Goal: Contribute content

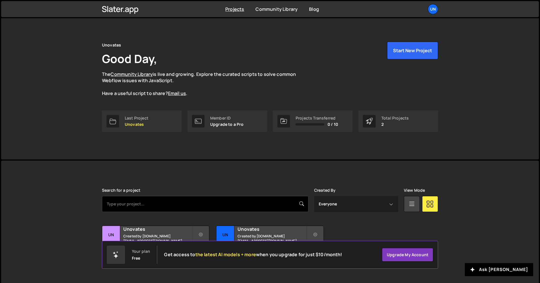
scroll to position [11, 0]
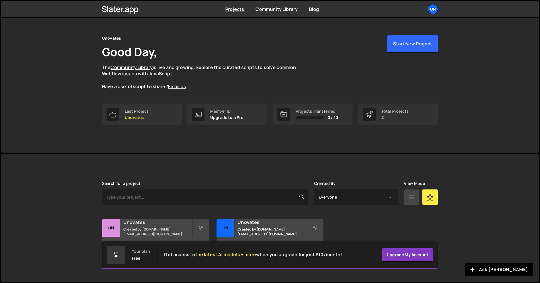
click at [173, 237] on div "3 pages, last updated by [DATE]" at bounding box center [155, 245] width 107 height 17
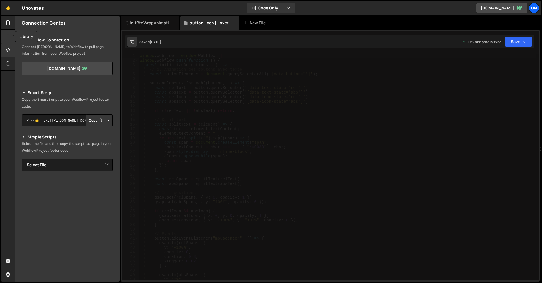
click at [11, 41] on div at bounding box center [8, 37] width 14 height 14
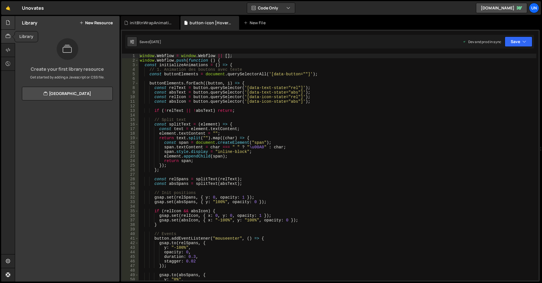
click at [11, 29] on div "Library" at bounding box center [8, 43] width 14 height 55
click at [10, 28] on div at bounding box center [8, 23] width 14 height 14
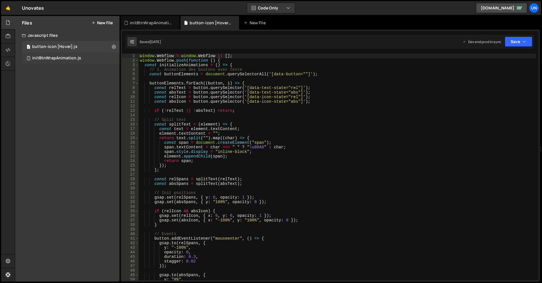
click at [68, 55] on div "1 initBtnWrapAnimation.js 0" at bounding box center [71, 57] width 98 height 11
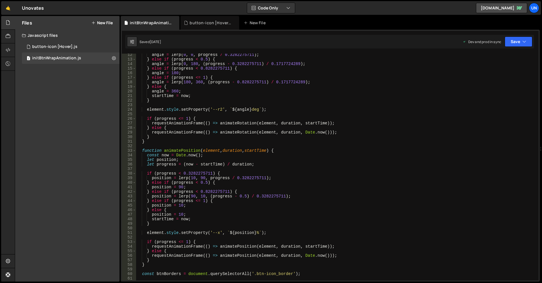
scroll to position [51, 0]
click at [73, 50] on div "1 button-icon [Hover].js 0" at bounding box center [71, 46] width 98 height 11
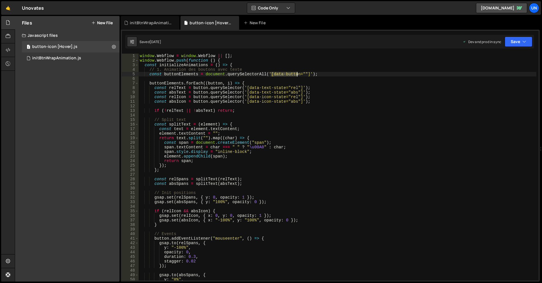
drag, startPoint x: 271, startPoint y: 73, endPoint x: 298, endPoint y: 74, distance: 27.1
click at [298, 74] on div "window . Webflow = window . Webflow || [ ] ; window . Webflow . push ( function…" at bounding box center [338, 172] width 398 height 236
click at [293, 74] on div "window . Webflow = window . Webflow || [ ] ; window . Webflow . push ( function…" at bounding box center [338, 167] width 398 height 226
click at [284, 72] on div "window . Webflow = window . Webflow || [ ] ; window . Webflow . push ( function…" at bounding box center [338, 172] width 398 height 236
click at [297, 76] on div "window . Webflow = window . Webflow || [ ] ; window . Webflow . push ( function…" at bounding box center [338, 172] width 398 height 236
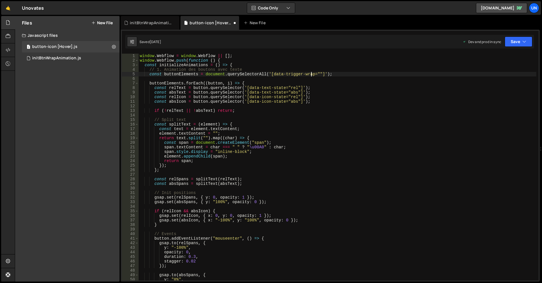
scroll to position [0, 12]
click at [271, 74] on div "window . Webflow = window . Webflow || [ ] ; window . Webflow . push ( function…" at bounding box center [338, 172] width 398 height 236
drag, startPoint x: 318, startPoint y: 73, endPoint x: 322, endPoint y: 74, distance: 3.5
click at [318, 73] on div "window . Webflow = window . Webflow || [ ] ; window . Webflow . push ( function…" at bounding box center [338, 172] width 398 height 236
click at [432, 103] on div "window . Webflow = window . Webflow || [ ] ; window . Webflow . push ( function…" at bounding box center [338, 172] width 398 height 236
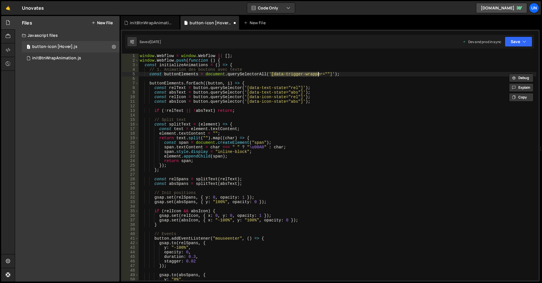
scroll to position [0, 11]
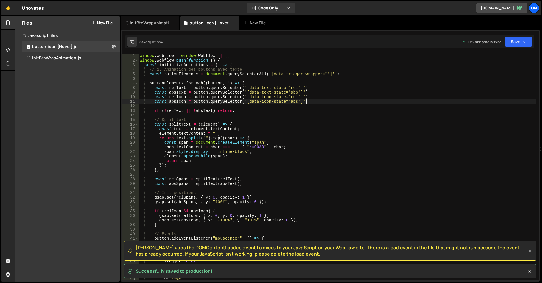
type textarea "const absIcon = button.querySelector('[data-icon-state="abs"]');"
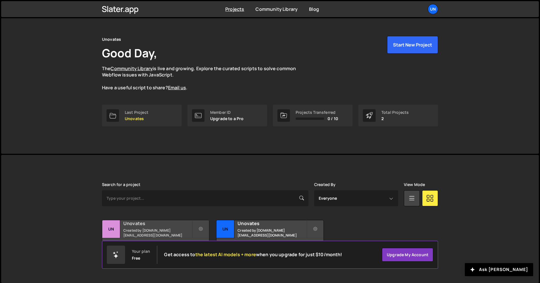
scroll to position [11, 0]
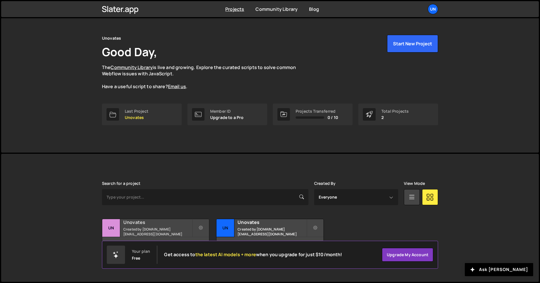
click at [161, 237] on div "3 pages, last updated by [DATE]" at bounding box center [155, 245] width 107 height 17
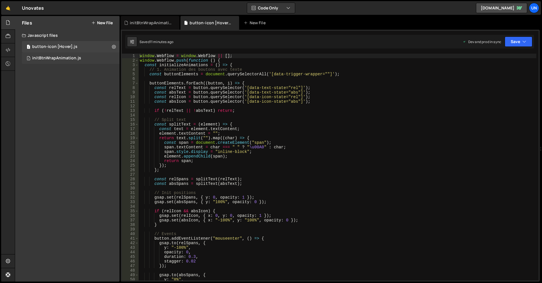
click at [63, 60] on div "initBtnWrapAnimation.js" at bounding box center [56, 58] width 49 height 5
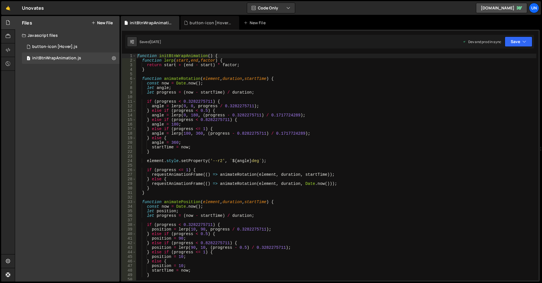
click at [303, 120] on div "function initBtnWrapAnimation ( ) { function lerp ( start , end , factor ) { re…" at bounding box center [336, 172] width 400 height 236
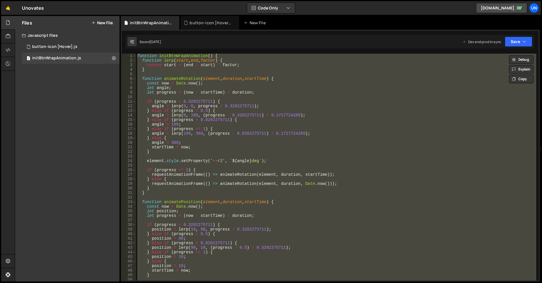
click at [334, 148] on div "function initBtnWrapAnimation ( ) { function lerp ( start , end , factor ) { re…" at bounding box center [336, 167] width 400 height 226
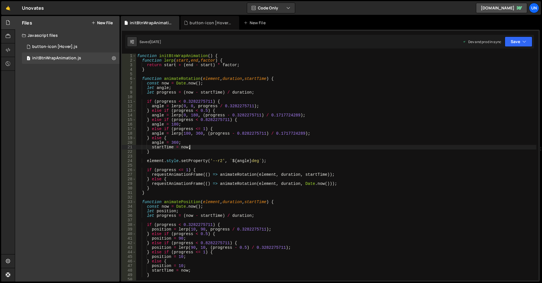
click at [324, 122] on div "function initBtnWrapAnimation ( ) { function lerp ( start , end , factor ) { re…" at bounding box center [336, 172] width 400 height 236
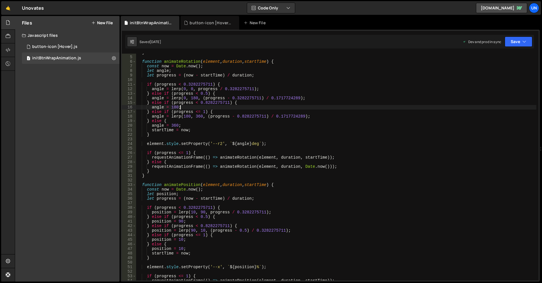
scroll to position [68, 0]
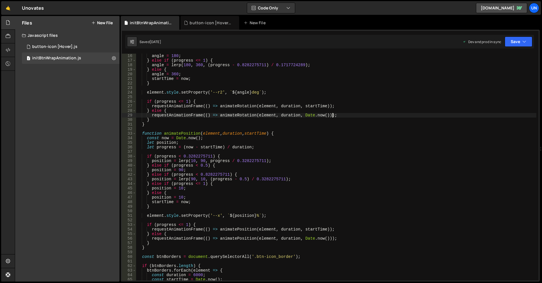
click at [340, 113] on div "angle = 180 ; } else if ( progress <= 1 ) { angle = lerp ( 180 , 360 , ( progre…" at bounding box center [336, 172] width 400 height 236
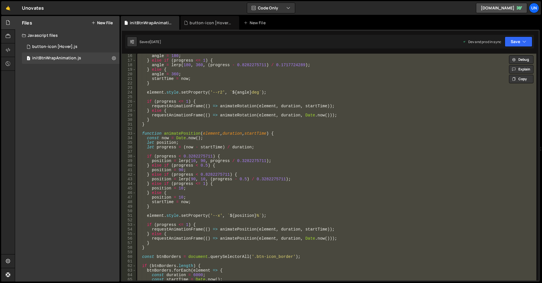
drag, startPoint x: 325, startPoint y: 116, endPoint x: 328, endPoint y: 116, distance: 3.7
click at [325, 116] on div "angle = 180 ; } else if ( progress <= 1 ) { angle = lerp ( 180 , 360 , ( progre…" at bounding box center [336, 172] width 400 height 236
paste textarea "}"
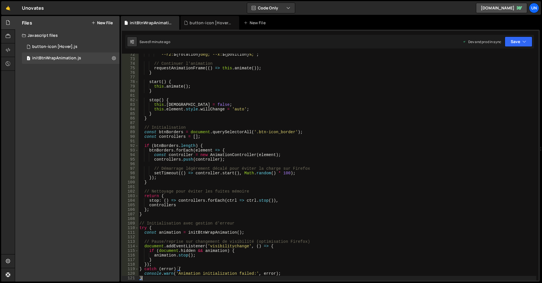
click at [305, 118] on div "` --r2: ${ rotation } deg; --x: ${ position } %; ` ; // Continuer l'animation r…" at bounding box center [337, 170] width 398 height 236
type textarea "}"
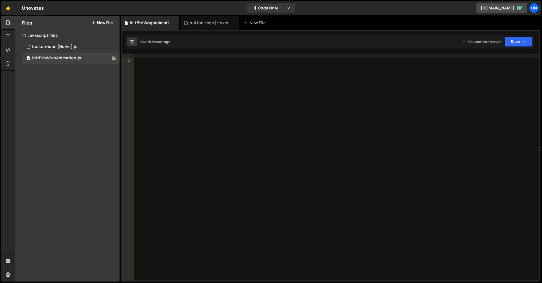
click at [336, 124] on div at bounding box center [336, 172] width 405 height 236
